Goal: Find specific page/section: Find specific page/section

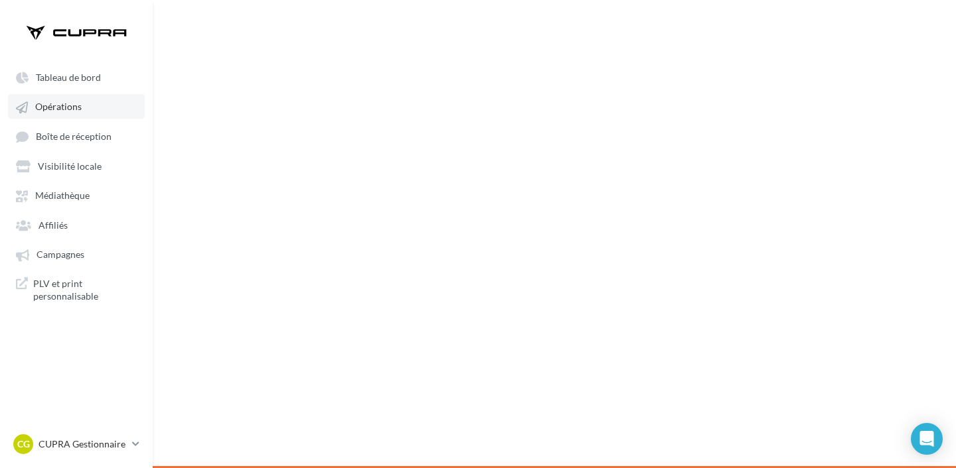
click at [79, 115] on link "Opérations" at bounding box center [76, 106] width 137 height 24
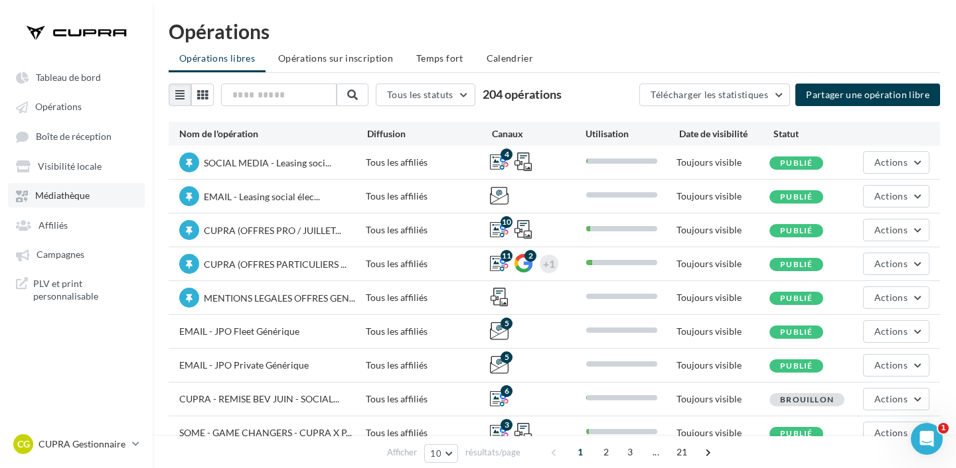
click at [69, 195] on span "Médiathèque" at bounding box center [62, 195] width 54 height 11
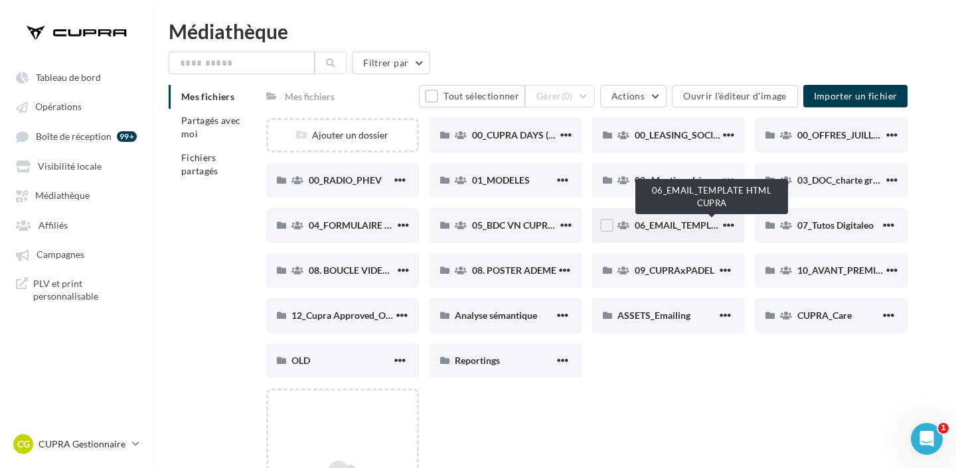
click at [670, 222] on span "06_EMAIL_TEMPLATE HTML CUPRA" at bounding box center [711, 225] width 154 height 11
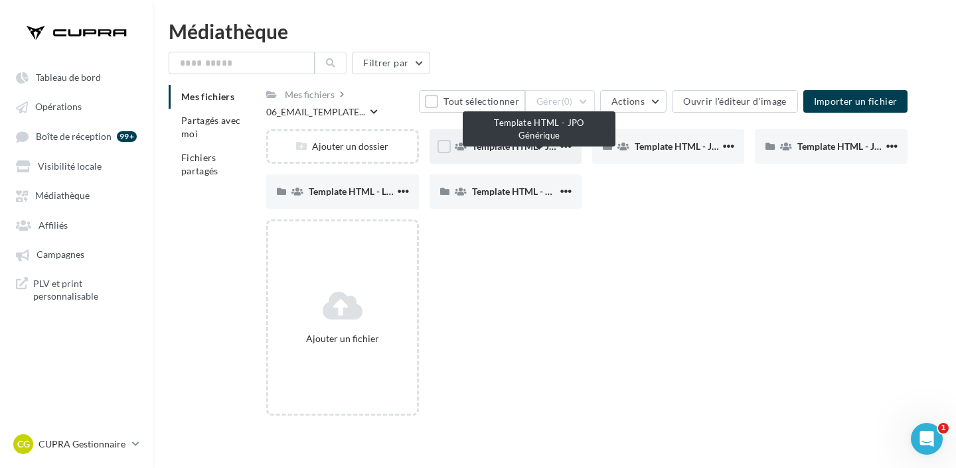
click at [509, 147] on span "Template HTML - JPO Générique" at bounding box center [539, 146] width 135 height 11
click at [510, 151] on span "Template HTML - JPO Générique" at bounding box center [539, 146] width 135 height 11
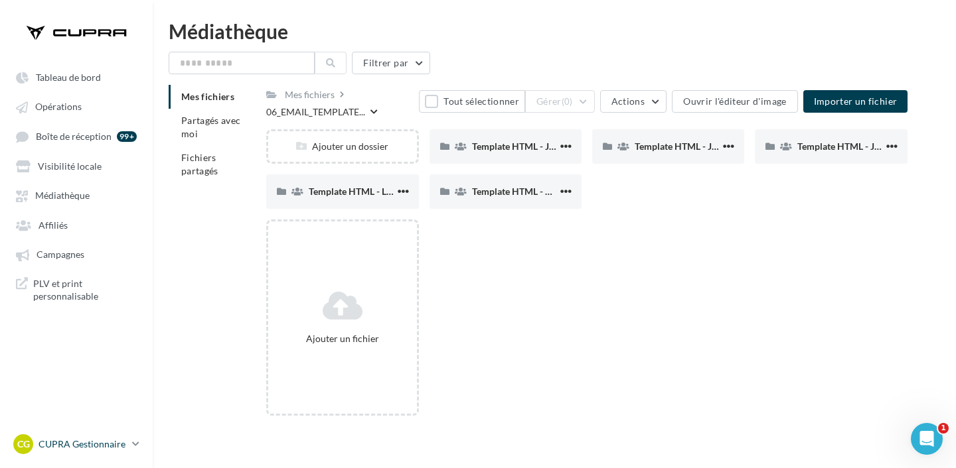
click at [80, 439] on p "CUPRA Gestionnaire" at bounding box center [82, 444] width 88 height 13
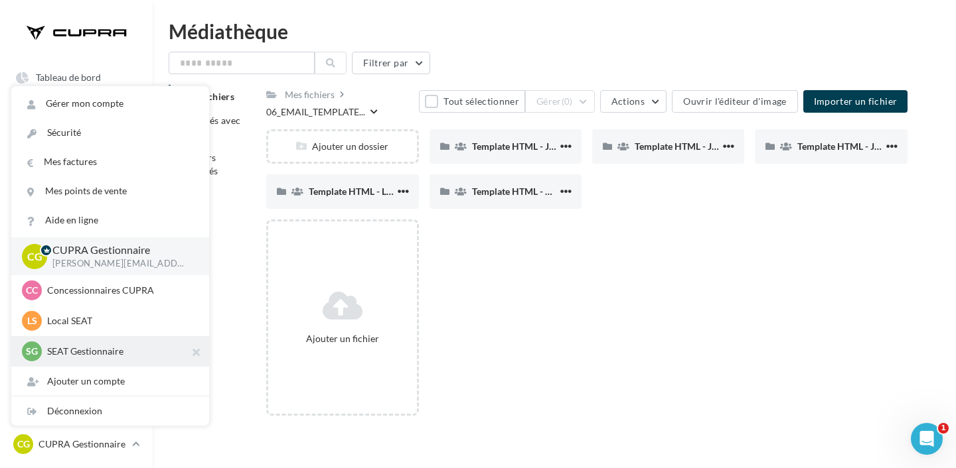
click at [109, 350] on p "SEAT Gestionnaire" at bounding box center [120, 351] width 146 height 13
